Goal: Information Seeking & Learning: Understand process/instructions

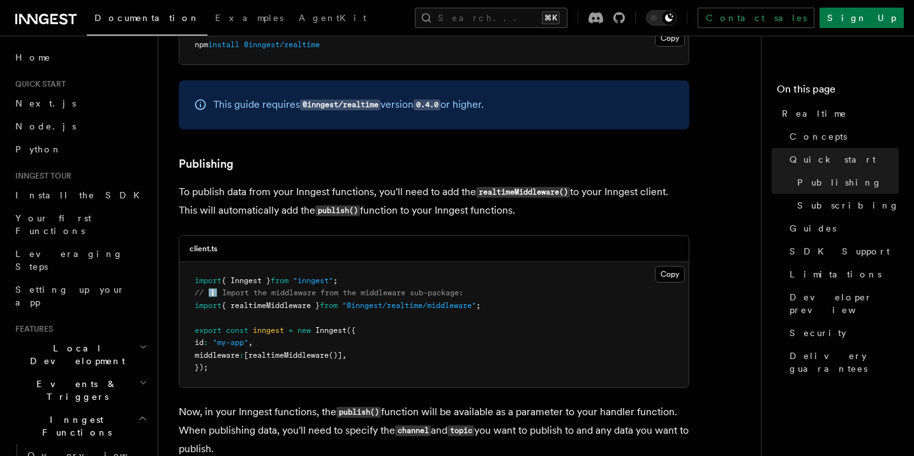
scroll to position [1041, 0]
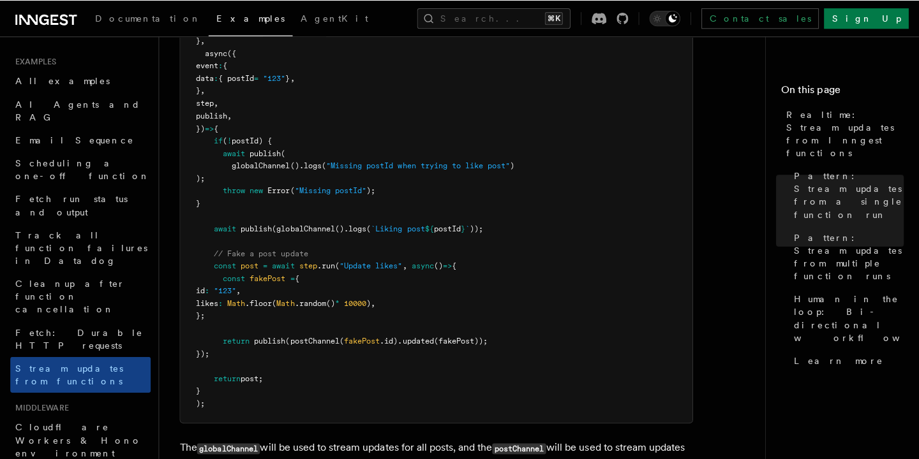
scroll to position [1753, 0]
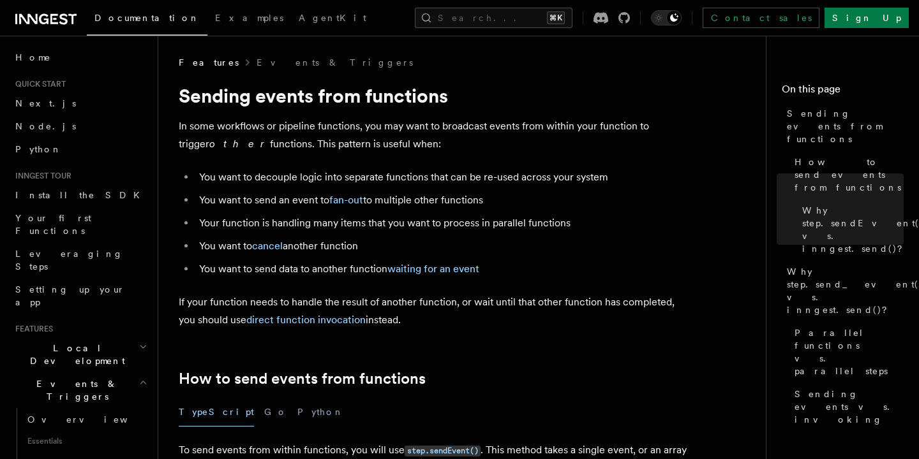
scroll to position [1838, 0]
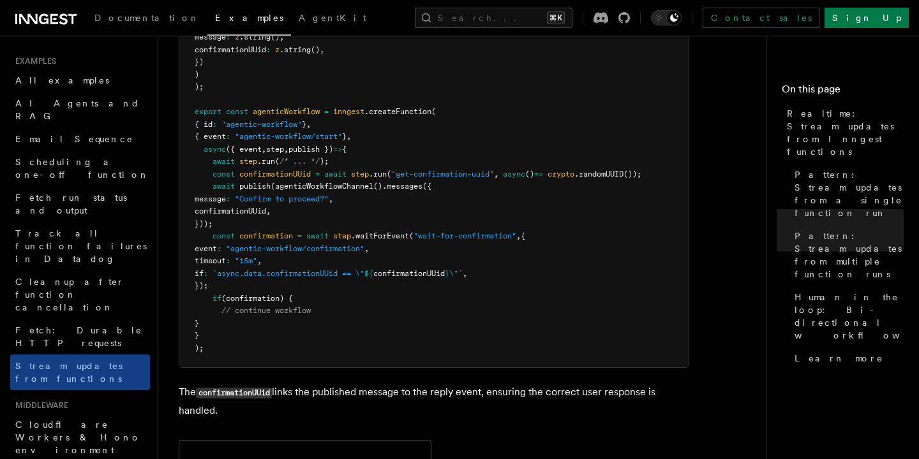
scroll to position [2706, 0]
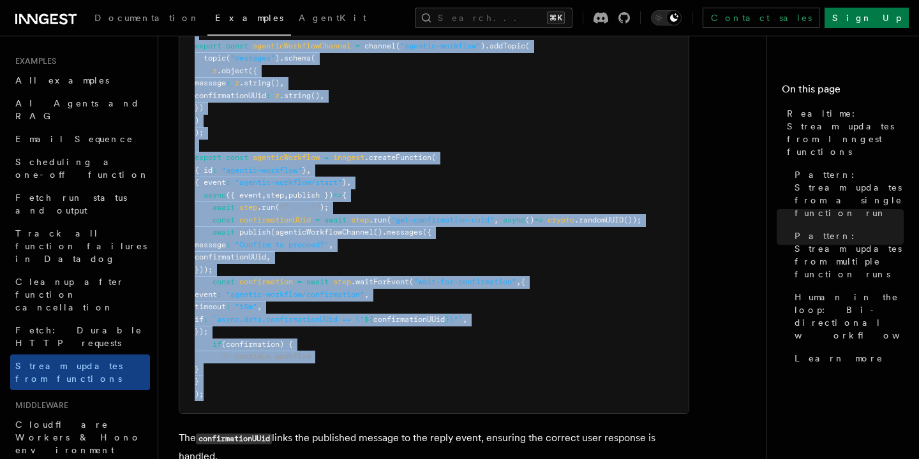
copy article "Realtime: Stream updates from Inngest functions Inngest Realtime enables you to…"
drag, startPoint x: 174, startPoint y: 80, endPoint x: 357, endPoint y: 377, distance: 349.5
